Goal: Task Accomplishment & Management: Manage account settings

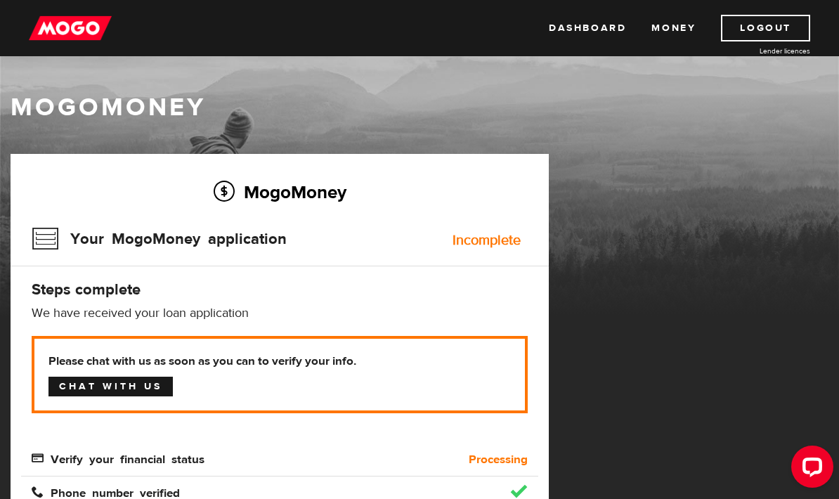
click at [63, 386] on link "Chat with us" at bounding box center [110, 387] width 124 height 20
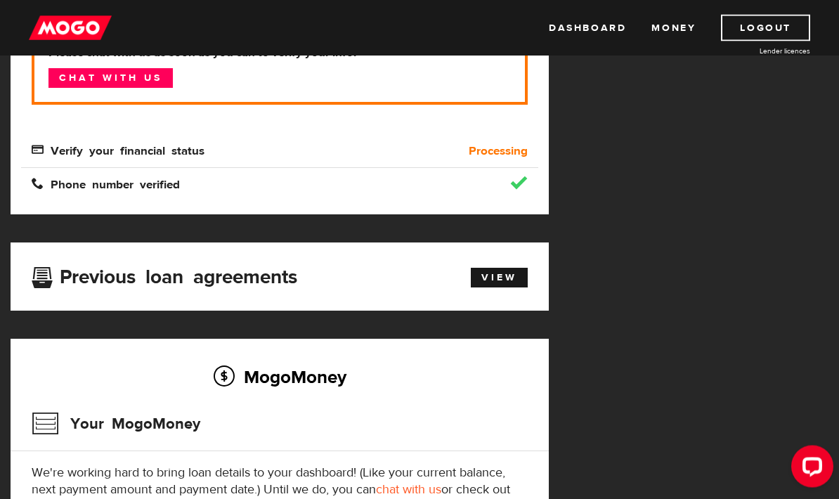
scroll to position [208, 0]
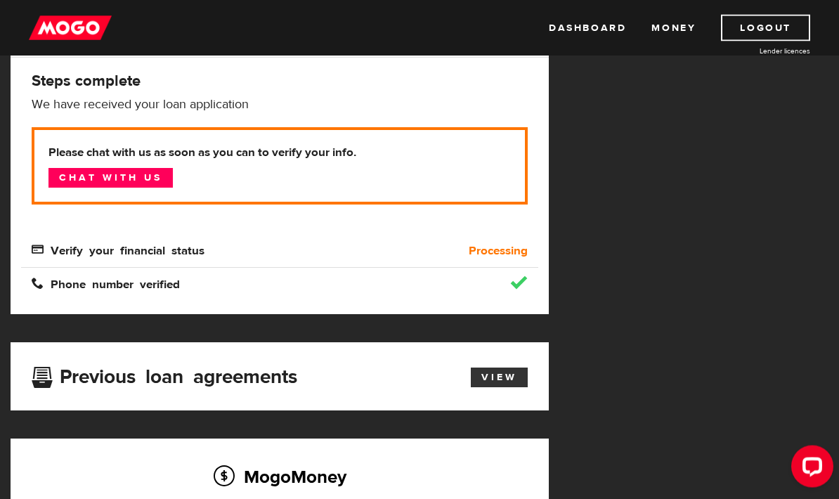
click at [510, 371] on link "View" at bounding box center [499, 378] width 57 height 20
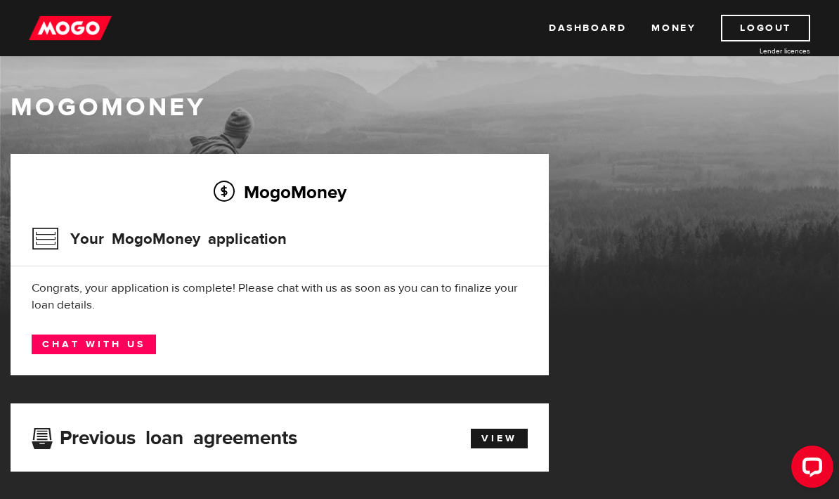
click at [615, 166] on div "MogoMoney Your MogoMoney application Expired Your MogoMoney credit decision has…" at bounding box center [419, 479] width 839 height 650
click at [585, 30] on link "Dashboard" at bounding box center [587, 28] width 77 height 27
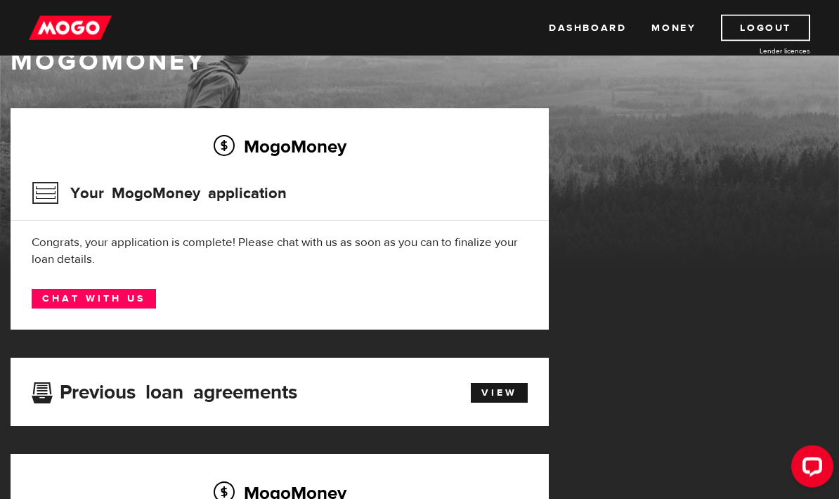
scroll to position [46, 0]
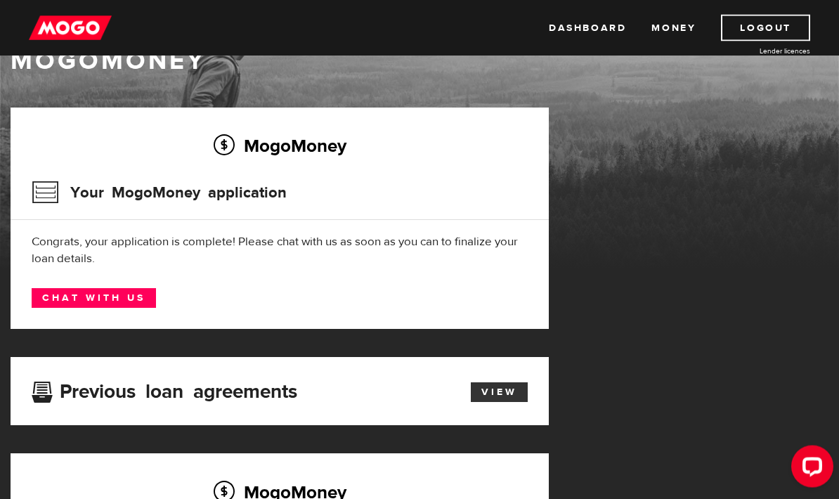
click at [507, 398] on link "View" at bounding box center [499, 393] width 57 height 20
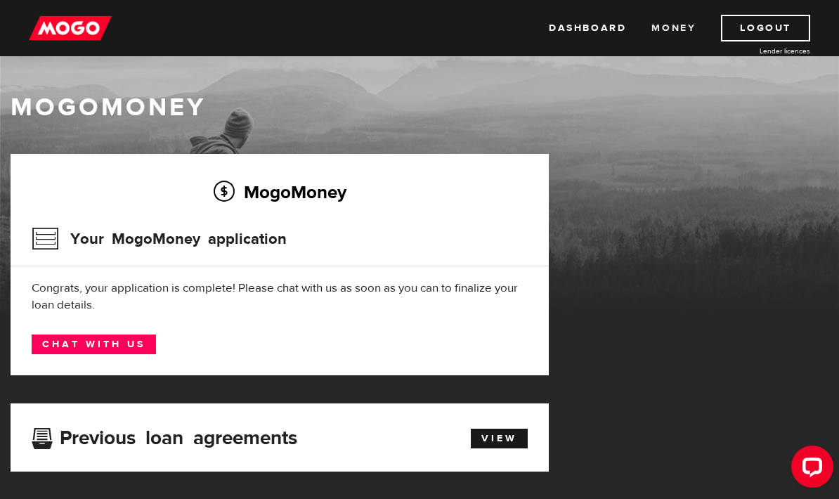
click at [660, 32] on link "Money" at bounding box center [673, 28] width 44 height 27
click at [763, 40] on link "Logout" at bounding box center [765, 28] width 89 height 27
